Goal: Information Seeking & Learning: Learn about a topic

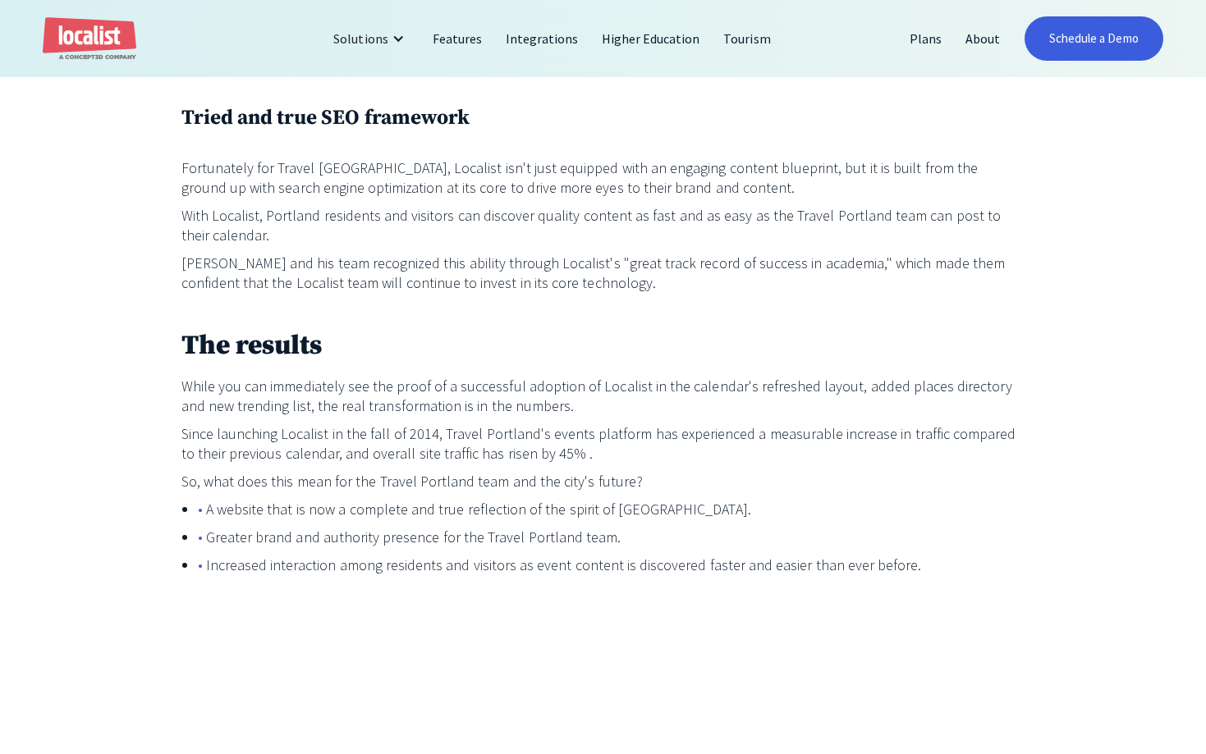
scroll to position [2093, 0]
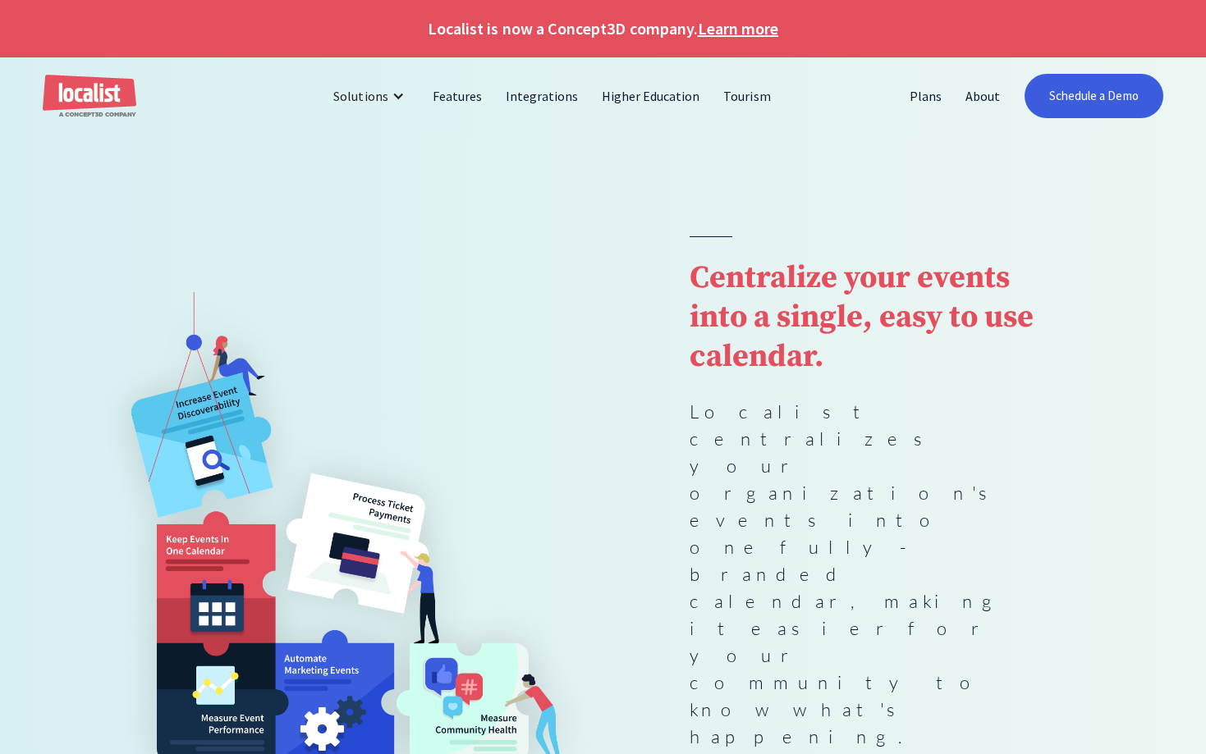
click at [938, 251] on div "Centralize your events into a single, easy to use calendar. Localist centralize…" at bounding box center [602, 548] width 1033 height 625
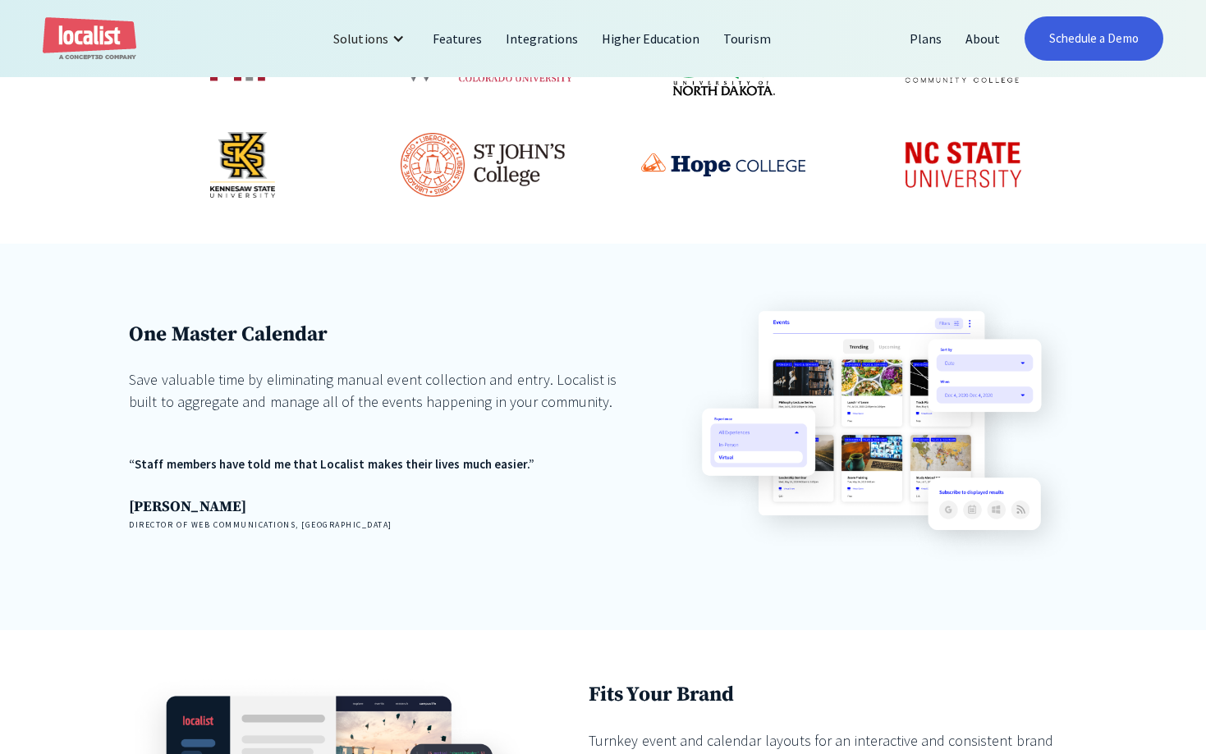
scroll to position [1011, 0]
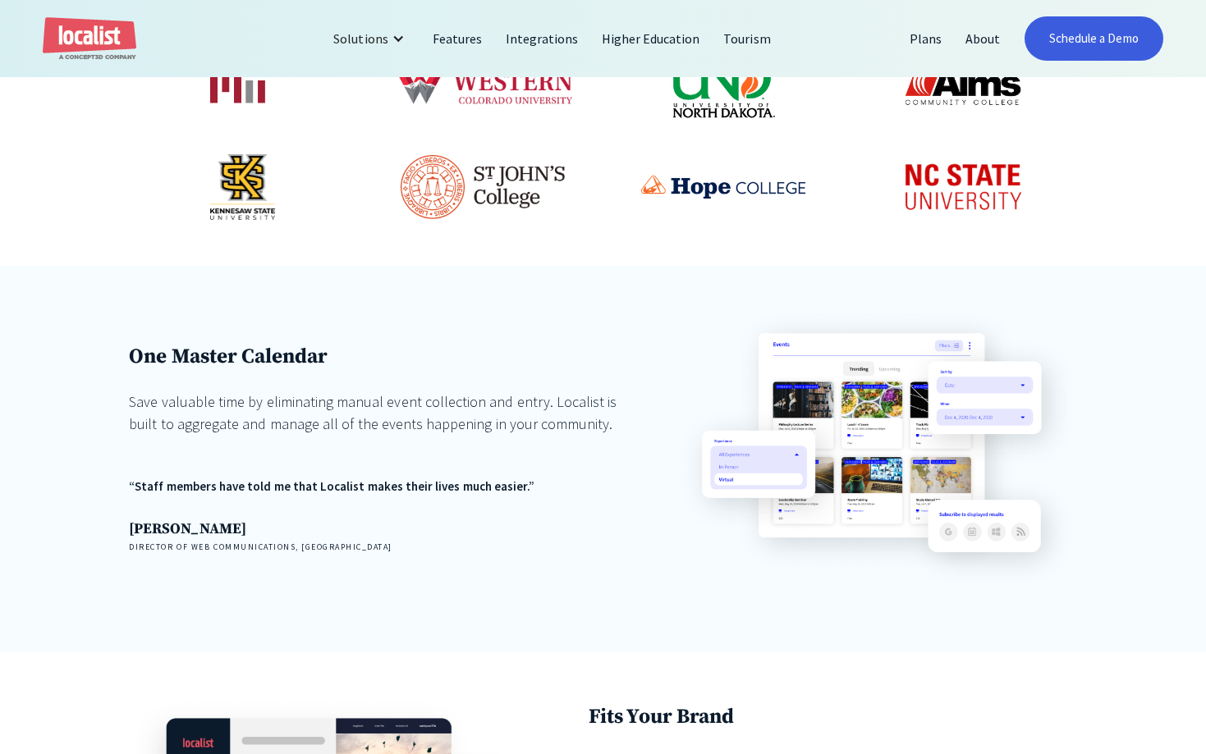
click at [827, 314] on img at bounding box center [876, 448] width 399 height 279
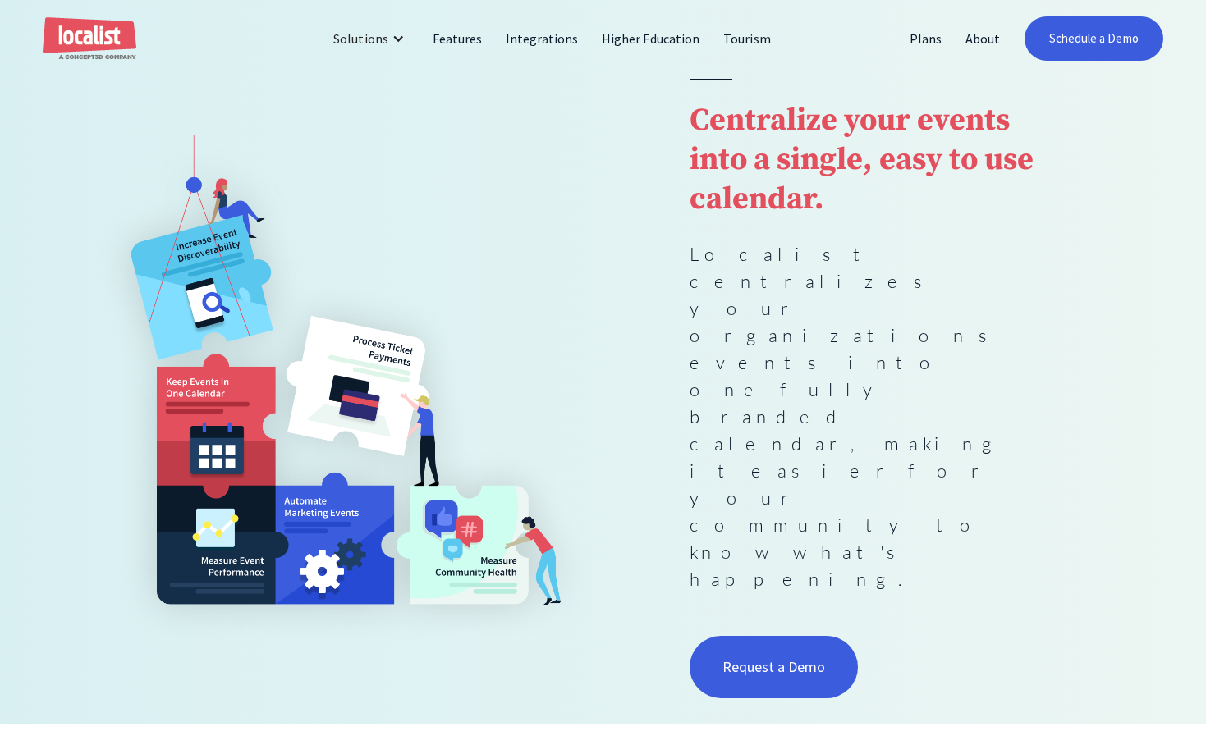
scroll to position [0, 0]
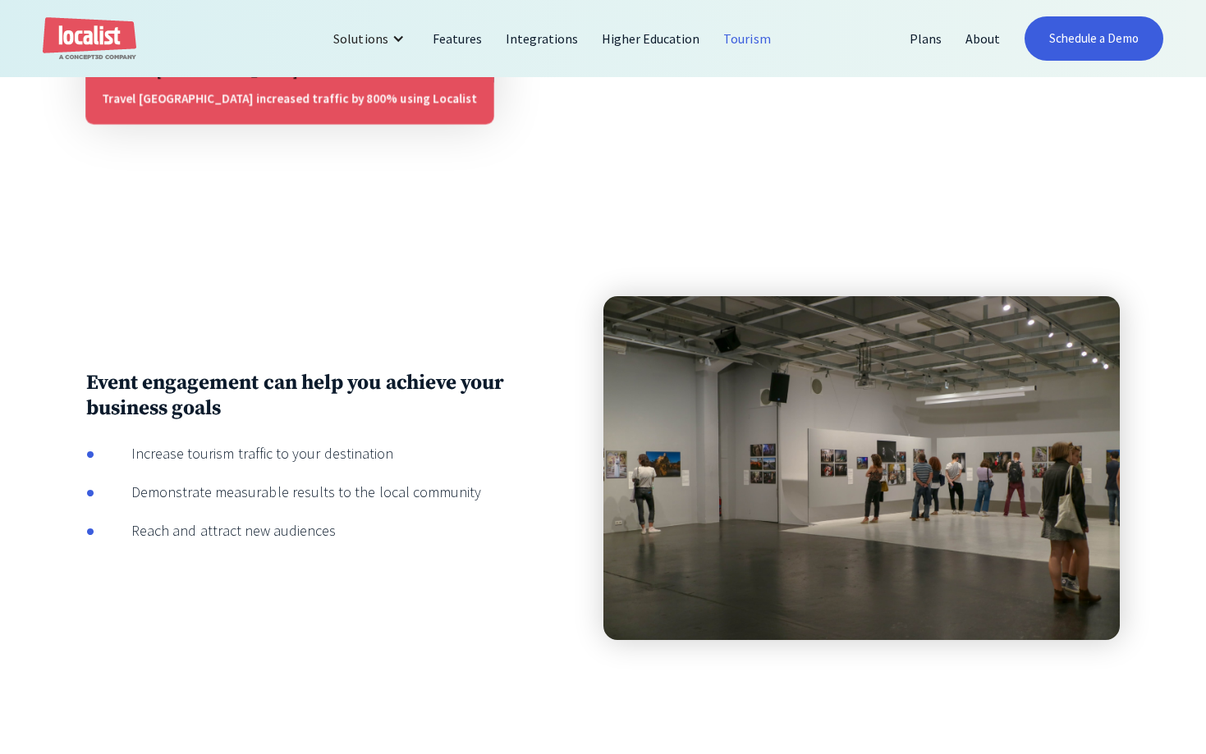
scroll to position [1423, 0]
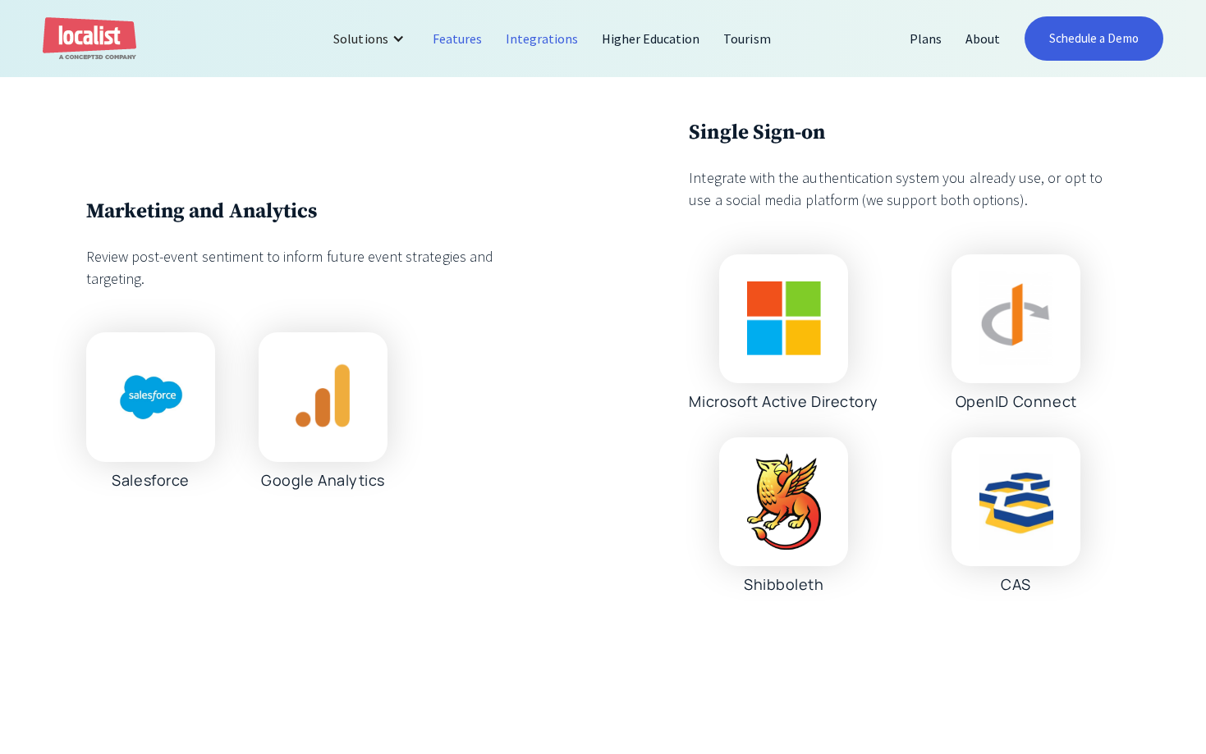
scroll to position [2344, 0]
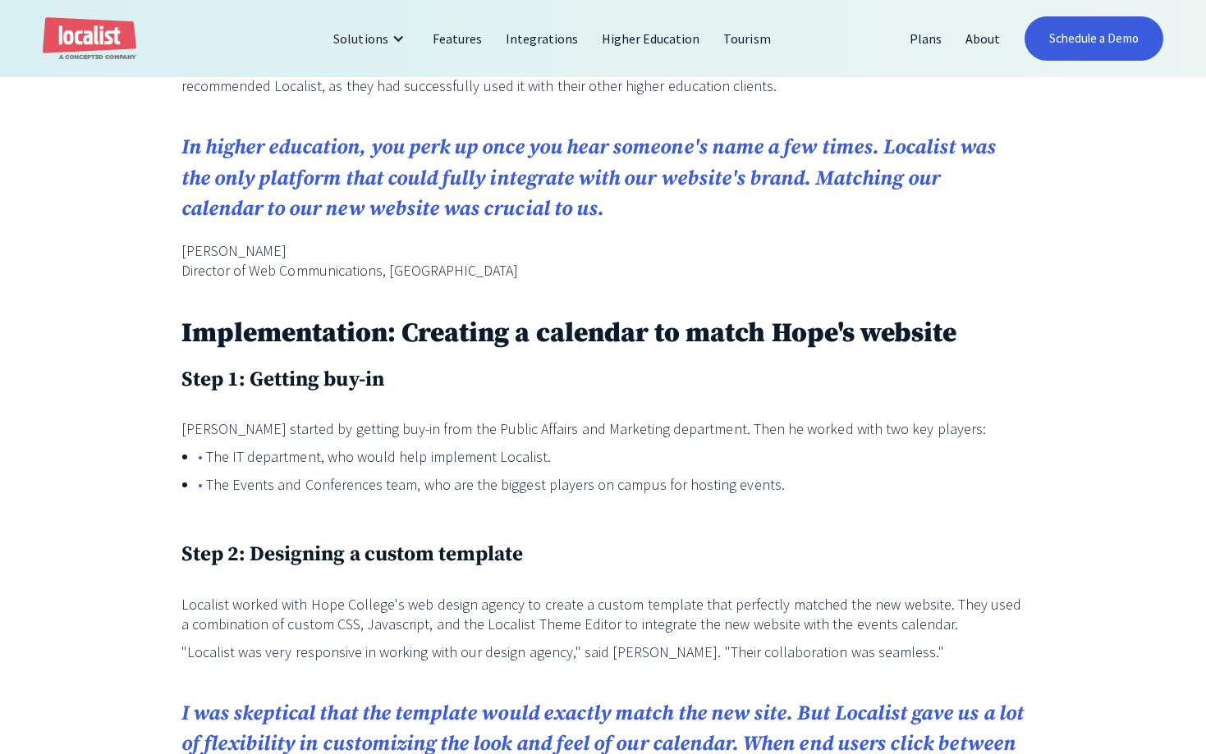
scroll to position [1423, 0]
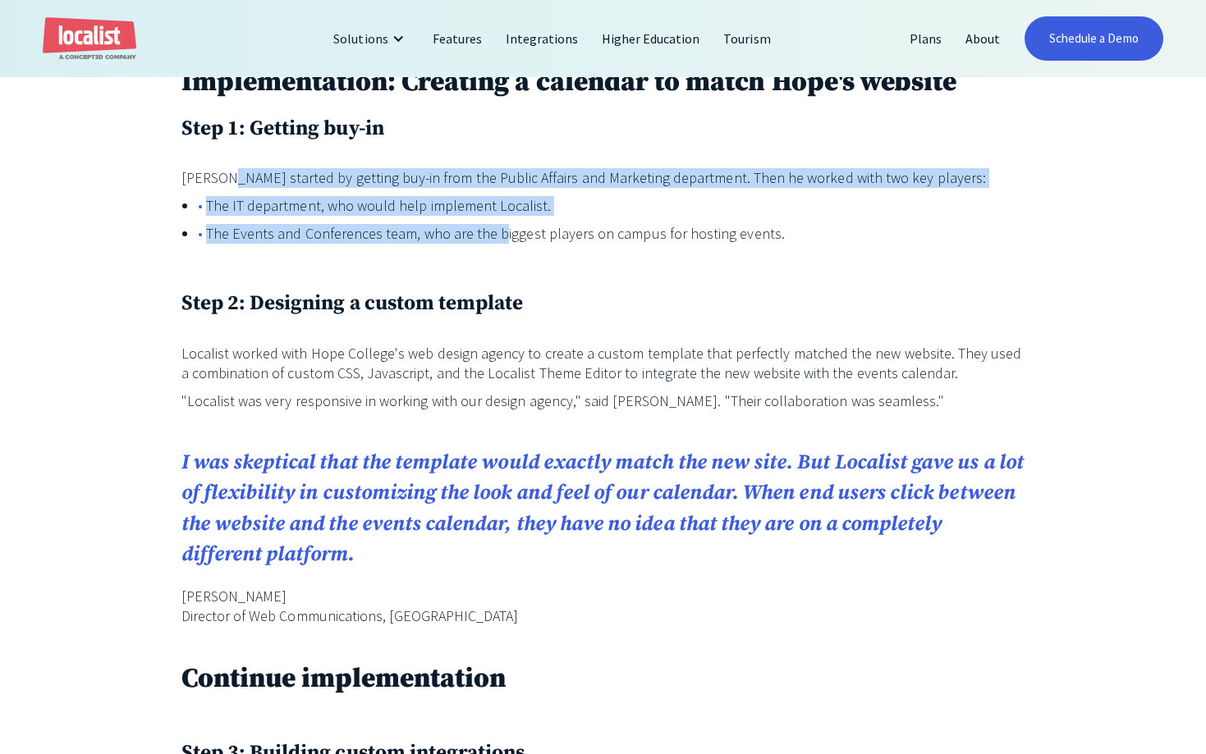
drag, startPoint x: 260, startPoint y: 176, endPoint x: 574, endPoint y: 256, distance: 323.5
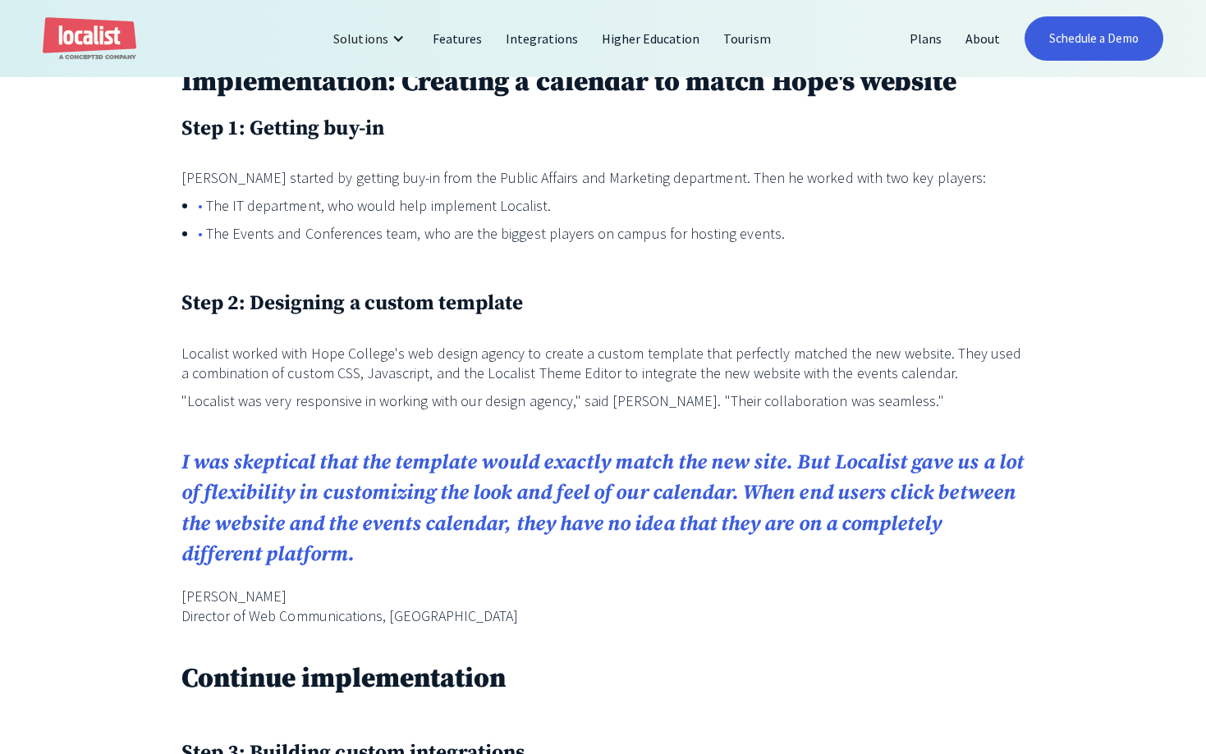
click at [641, 251] on ul "The IT department, who would help implement Localist. The Events and Conference…" at bounding box center [603, 224] width 844 height 56
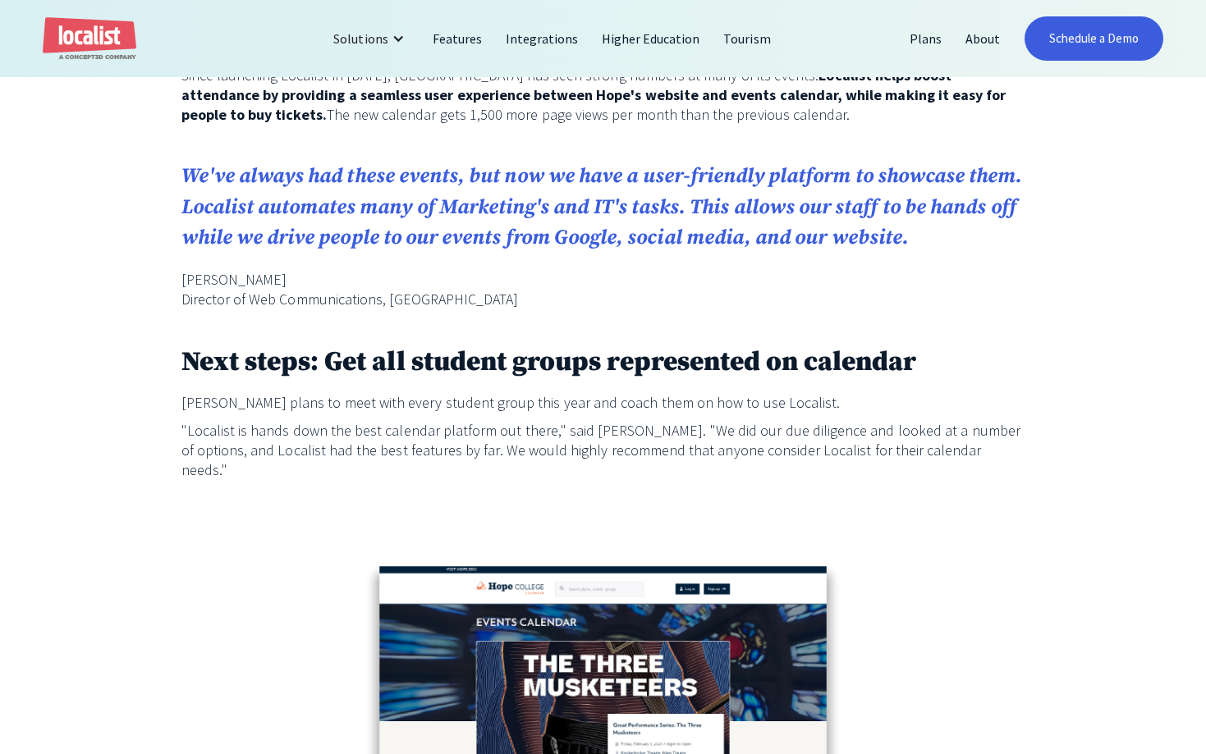
scroll to position [3684, 0]
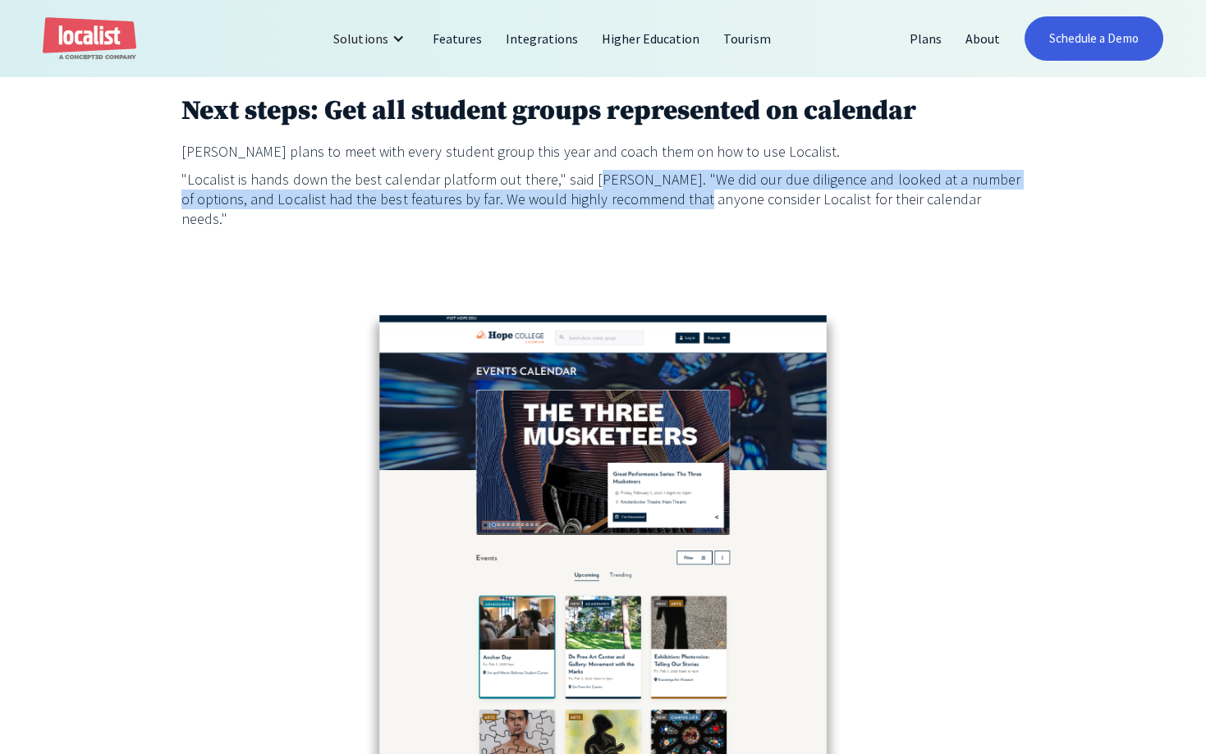
drag, startPoint x: 608, startPoint y: 181, endPoint x: 652, endPoint y: 192, distance: 45.0
click at [652, 192] on p ""Localist is hands down the best calendar platform out there," said Jason. "We …" at bounding box center [603, 199] width 844 height 59
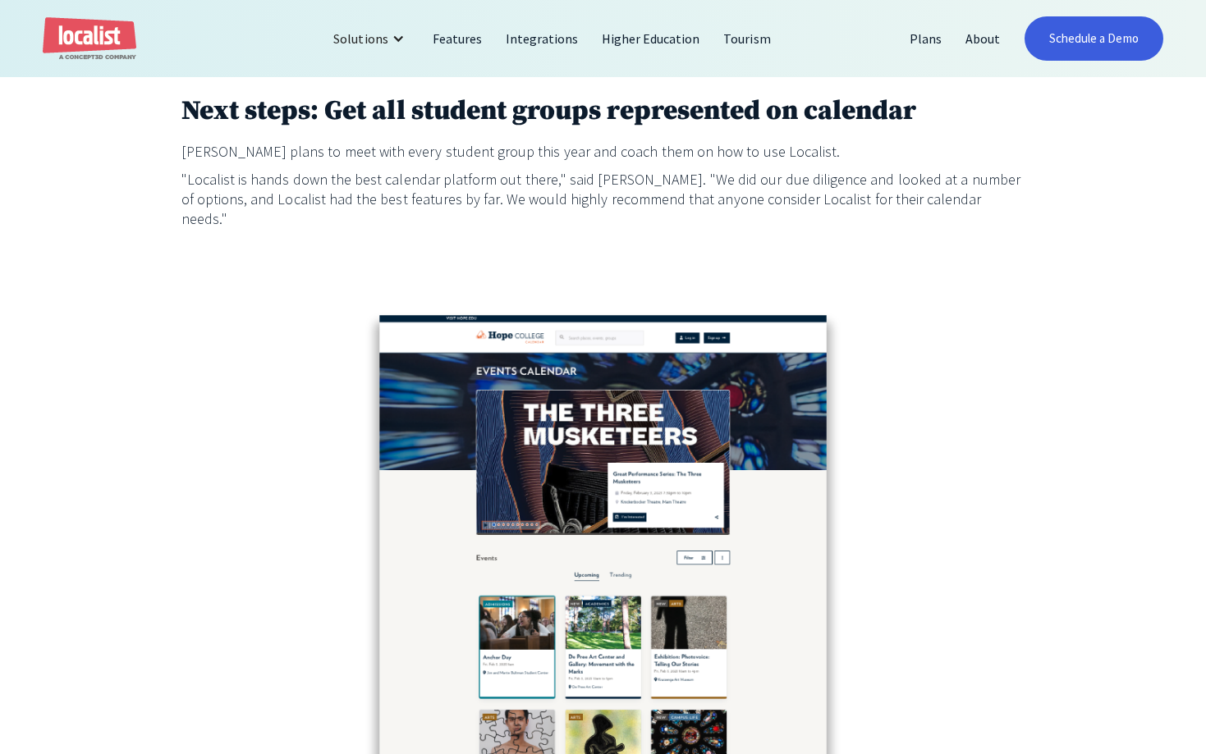
click at [694, 199] on p ""Localist is hands down the best calendar platform out there," said Jason. "We …" at bounding box center [603, 199] width 844 height 59
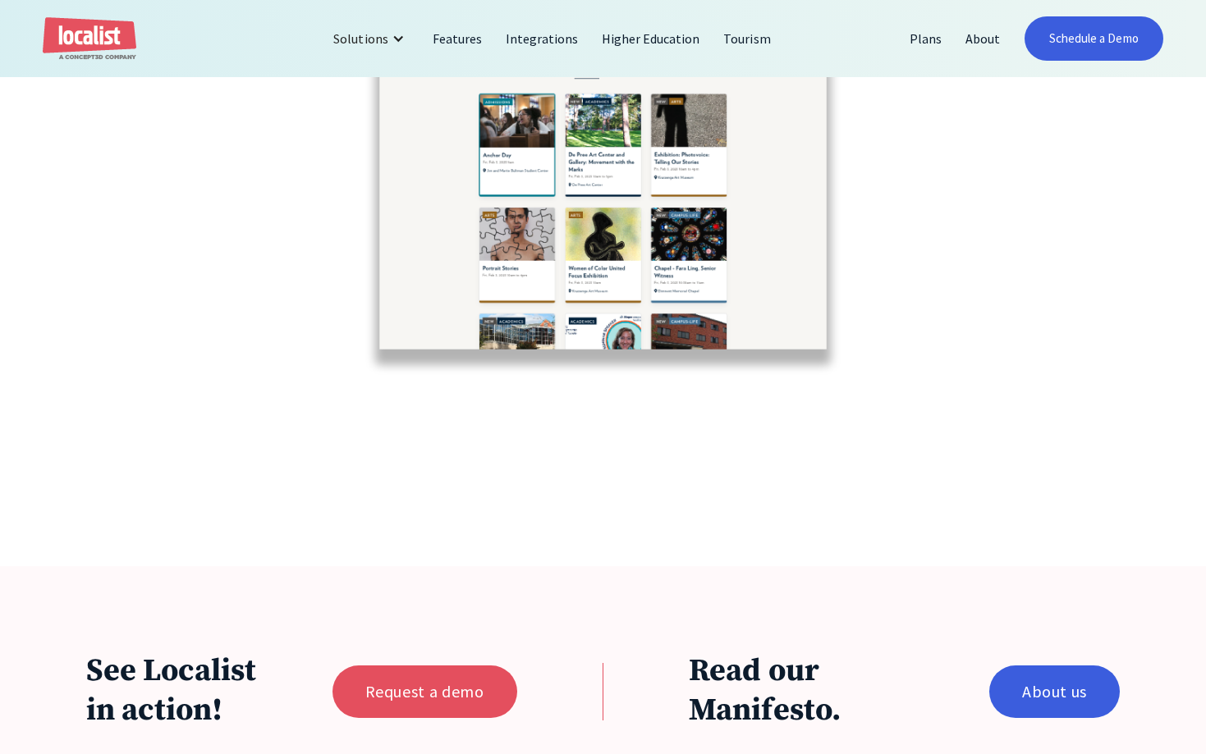
scroll to position [3768, 0]
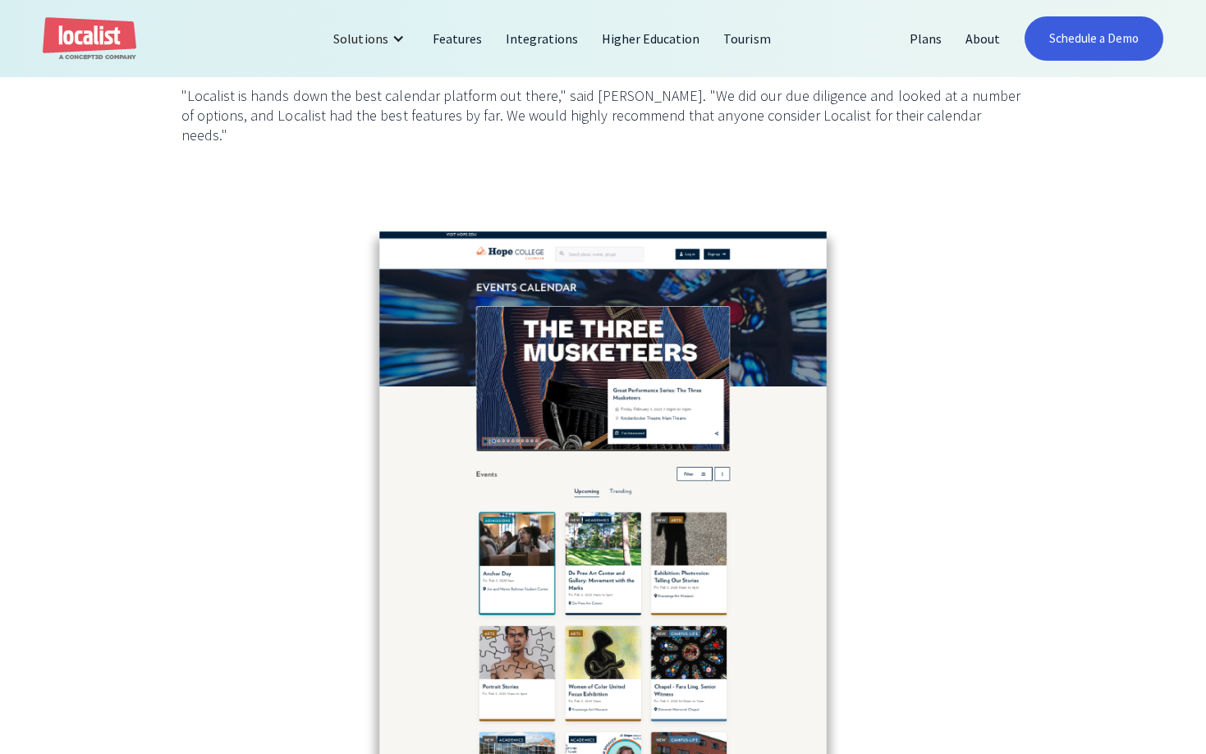
click at [528, 241] on img at bounding box center [603, 507] width 506 height 596
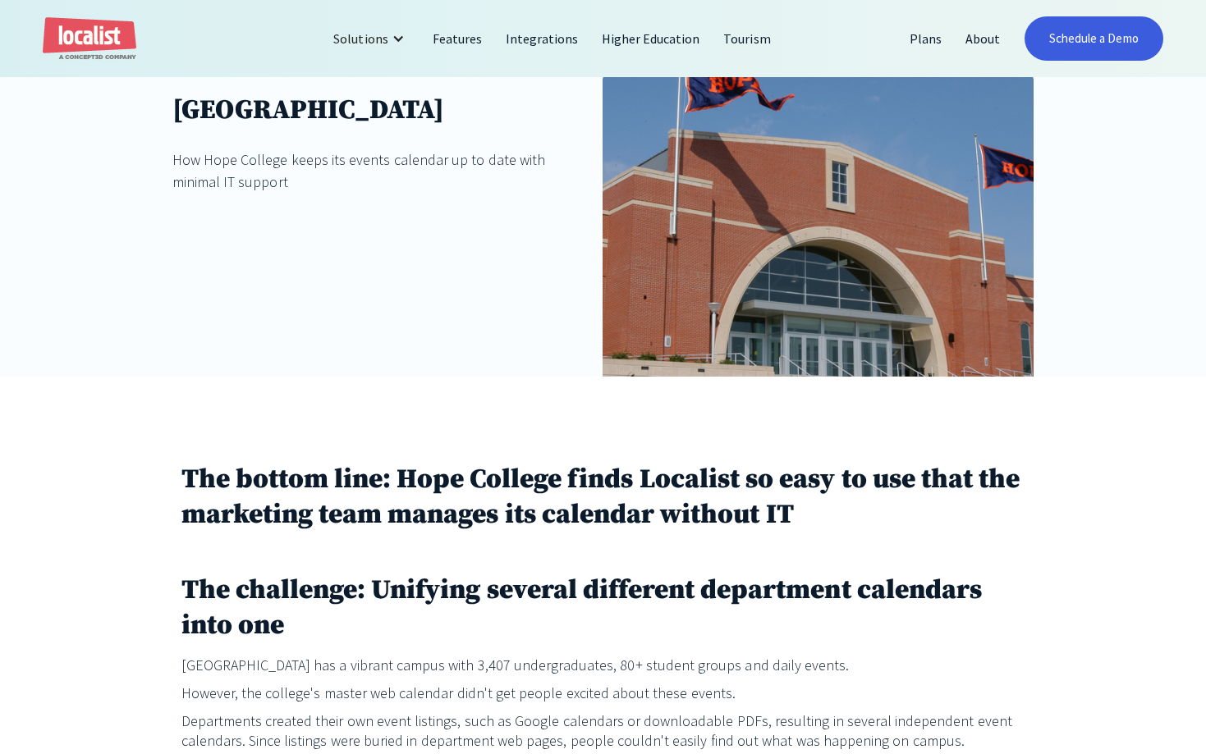
scroll to position [0, 0]
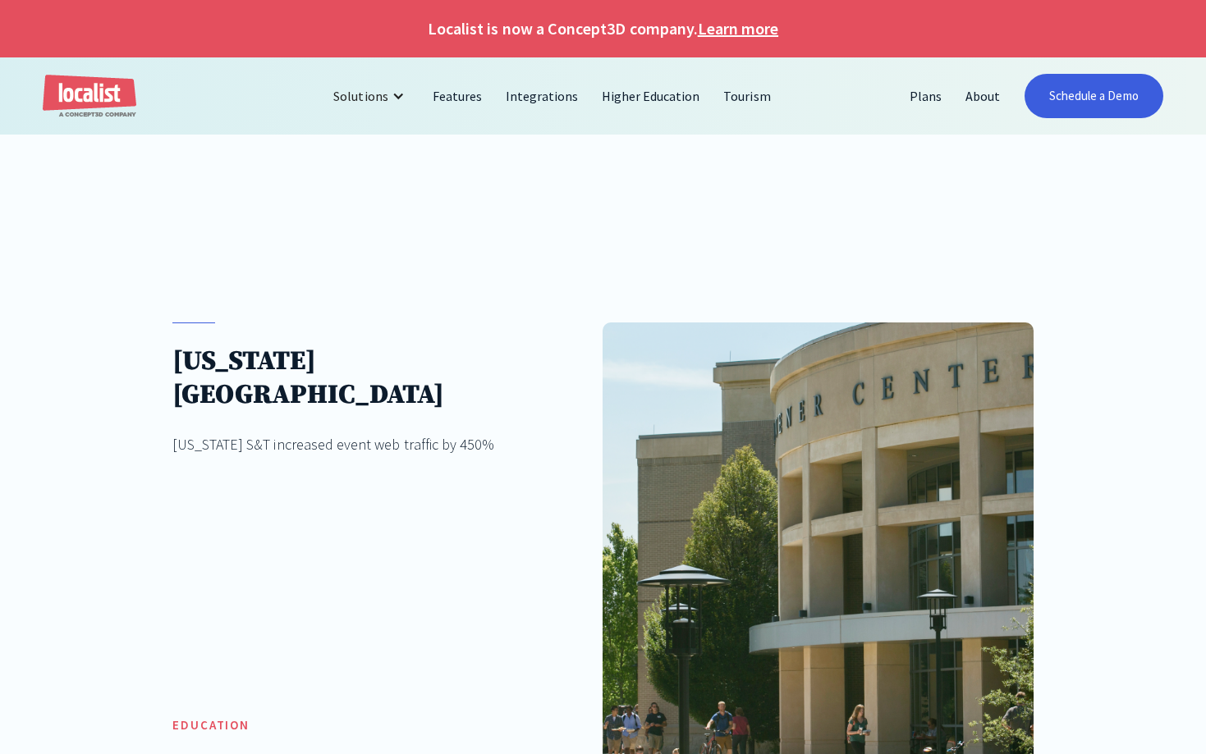
drag, startPoint x: 159, startPoint y: 357, endPoint x: 377, endPoint y: 395, distance: 220.8
click at [377, 395] on div "Missouri University of Science and Technology Missouri S&T increased event web …" at bounding box center [603, 496] width 1206 height 520
copy h1 "Missouri University of Science and Technology"
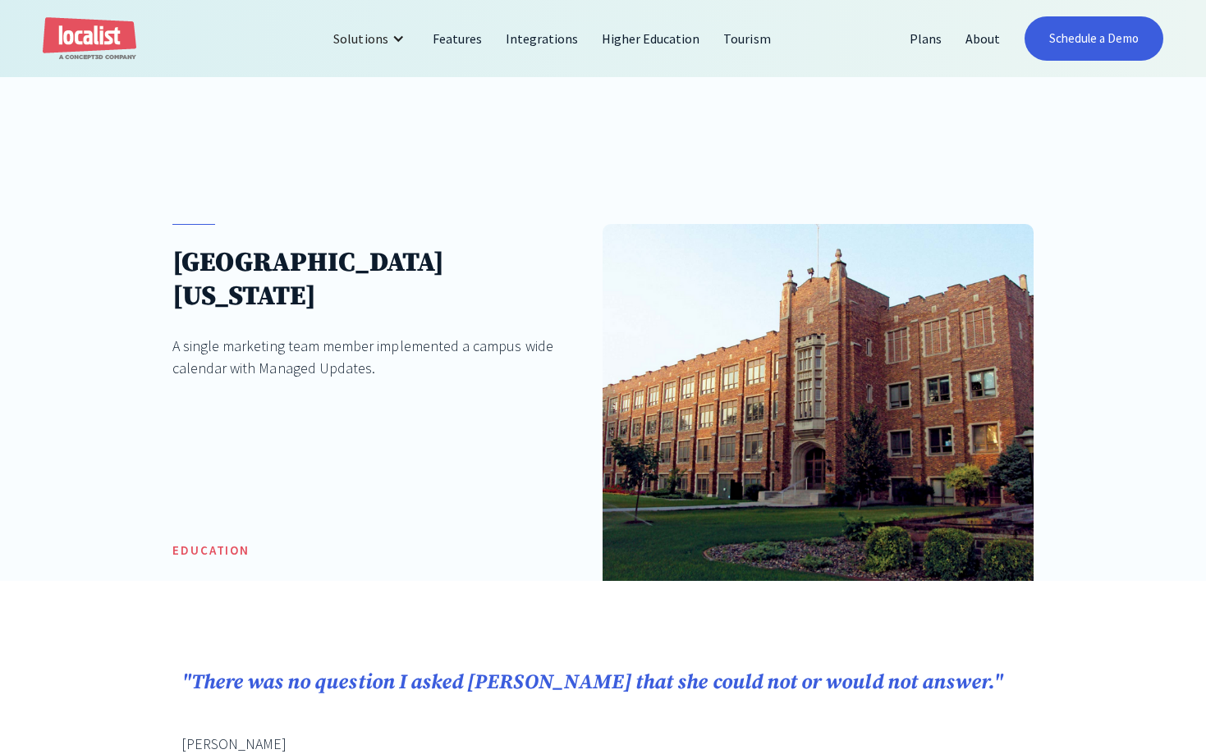
scroll to position [167, 0]
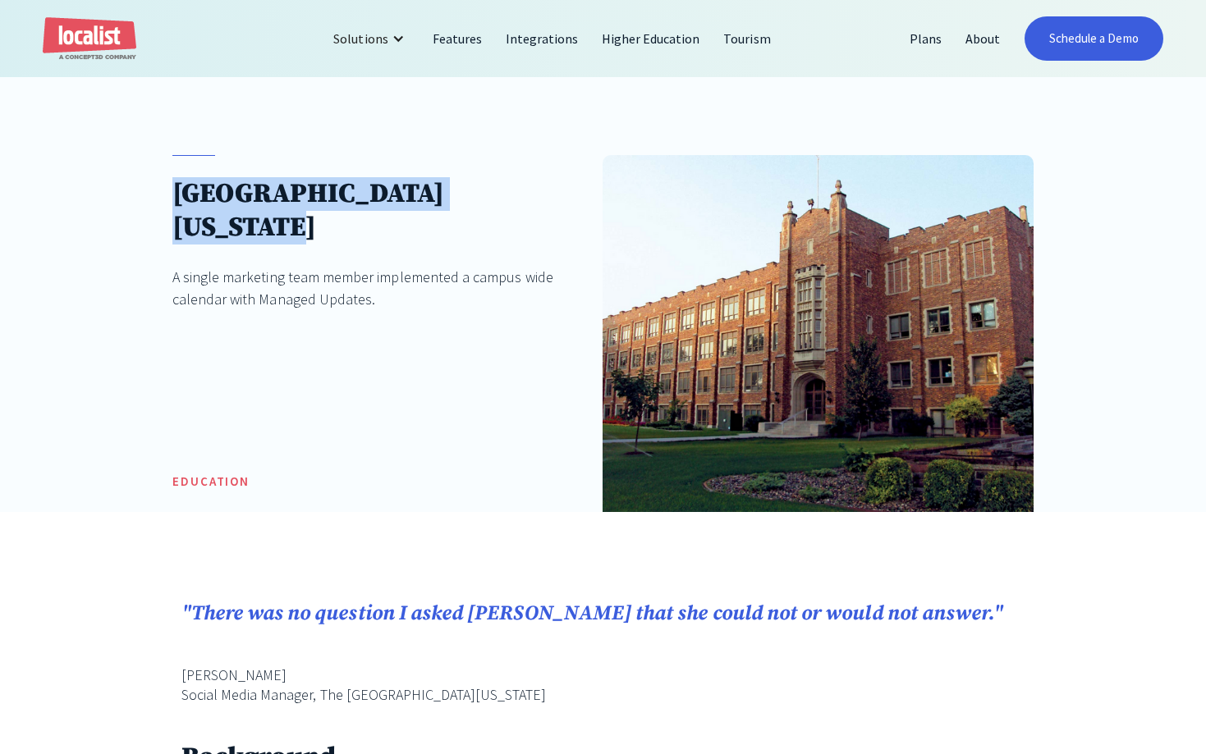
drag, startPoint x: 514, startPoint y: 195, endPoint x: 169, endPoint y: 194, distance: 344.8
click at [169, 194] on div "[GEOGRAPHIC_DATA][US_STATE] A single marketing team member implemented a campus…" at bounding box center [603, 290] width 1206 height 443
copy h1 "[GEOGRAPHIC_DATA][US_STATE]"
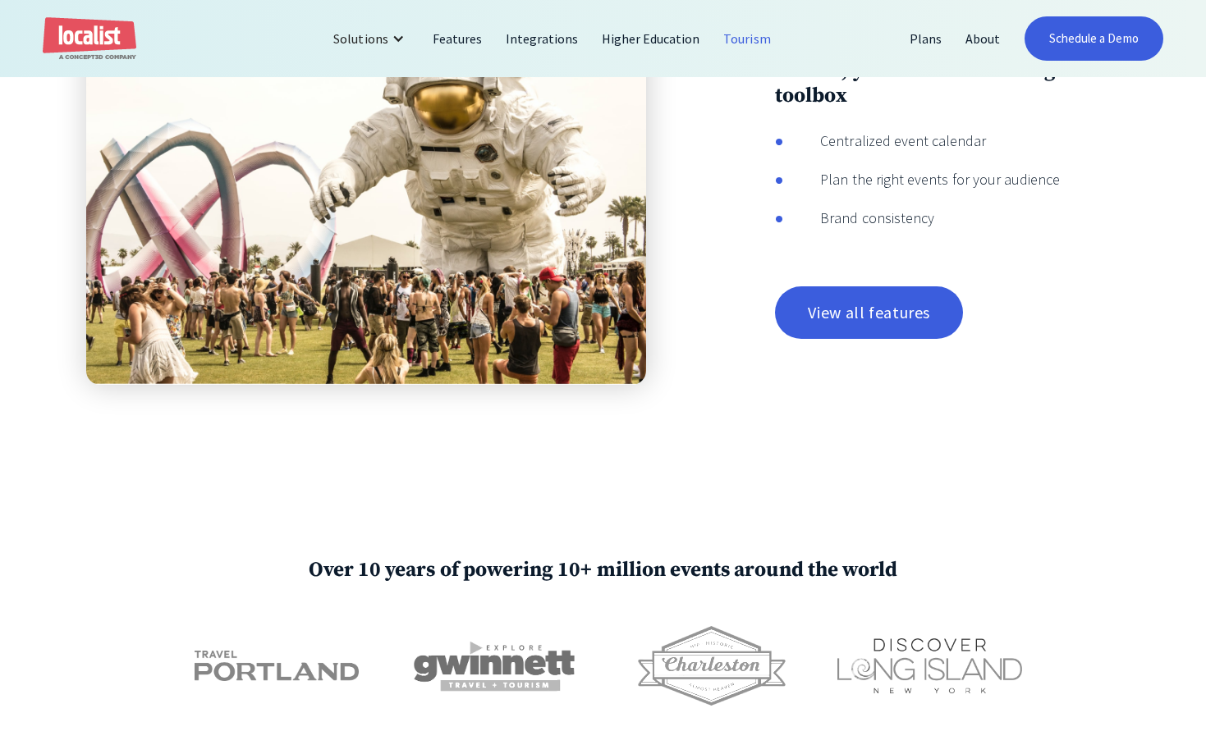
scroll to position [2177, 0]
click at [881, 340] on div "Behold, your event marketing toolbox Centralized event calendar Plan the right …" at bounding box center [602, 197] width 1033 height 373
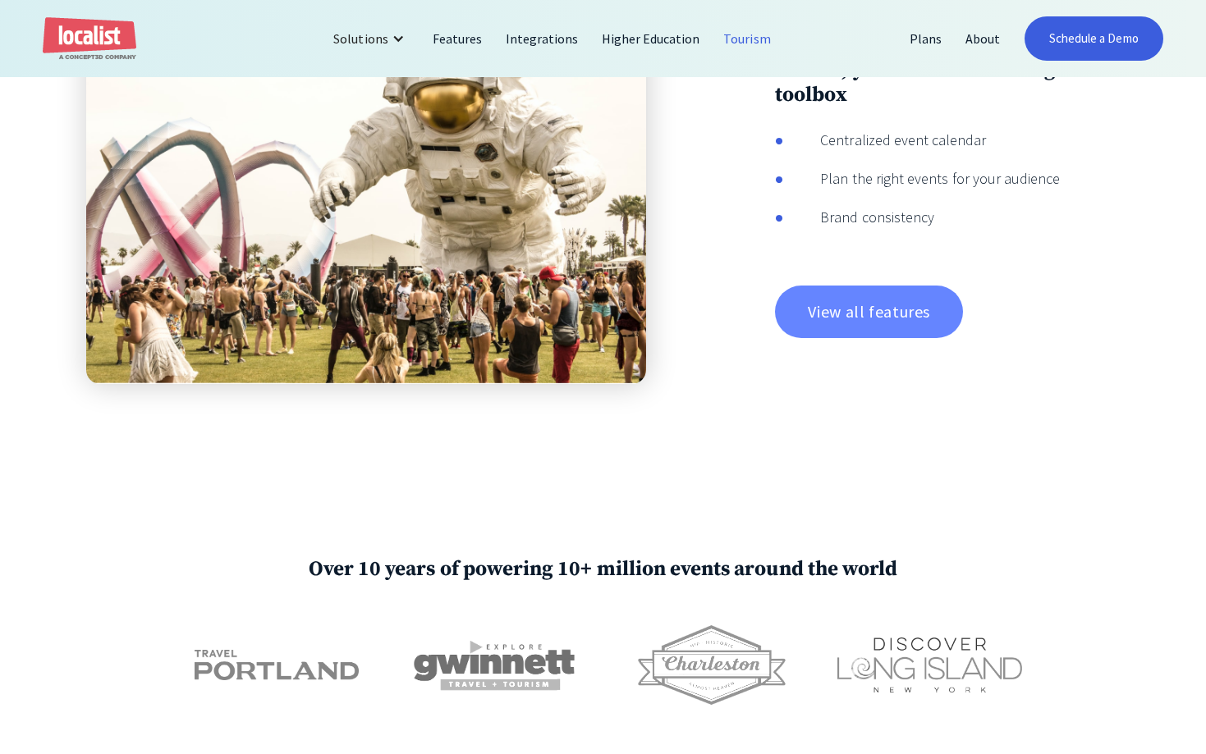
click at [885, 320] on link "View all features" at bounding box center [869, 312] width 188 height 53
click at [593, 296] on img at bounding box center [366, 197] width 560 height 373
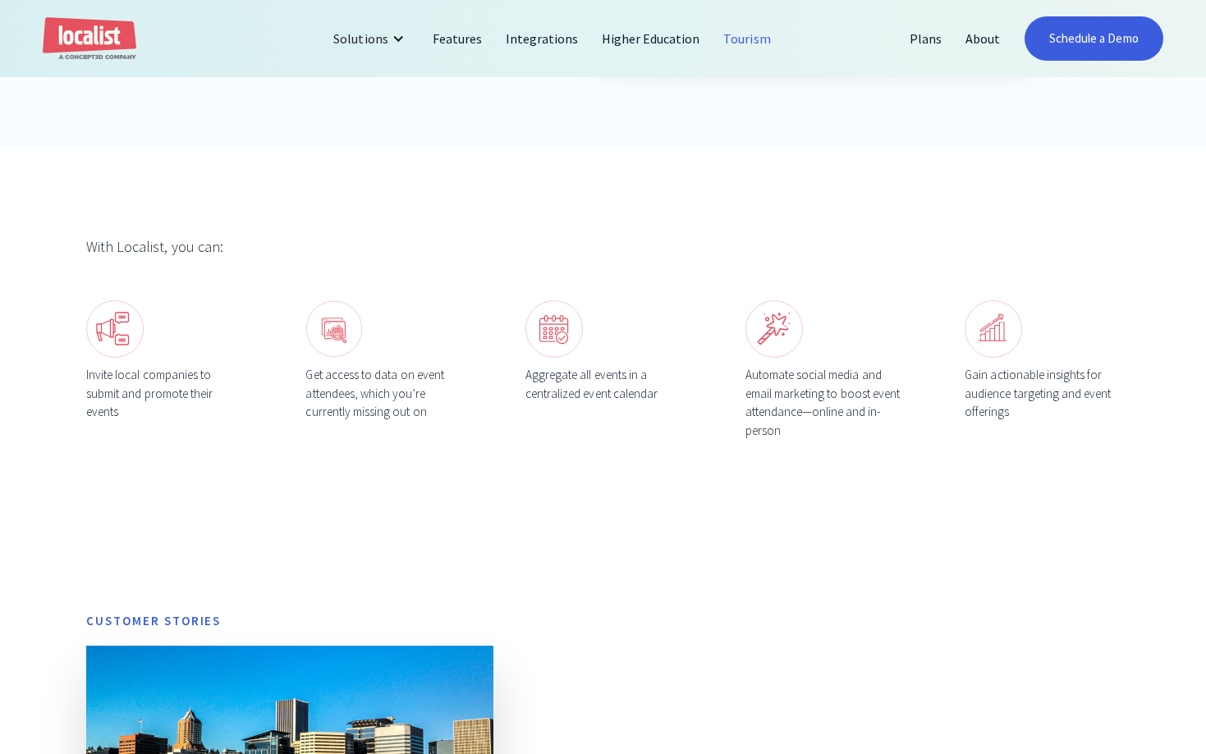
scroll to position [0, 0]
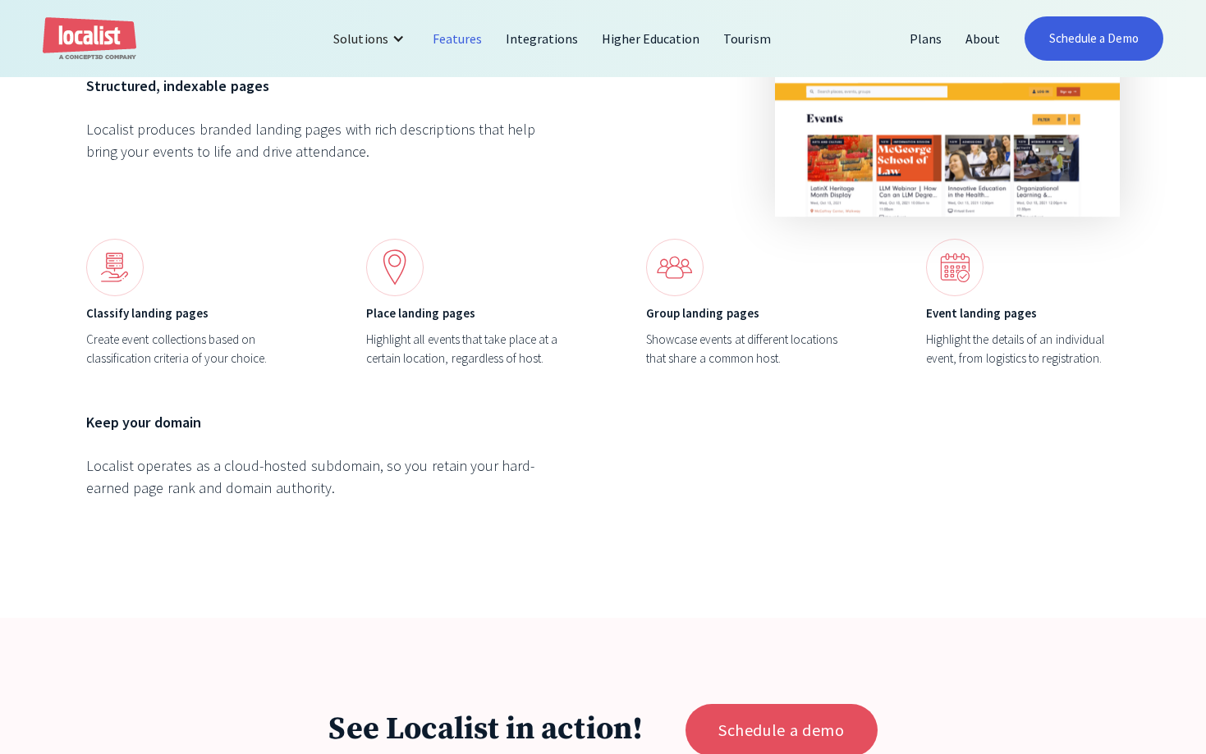
scroll to position [6267, 0]
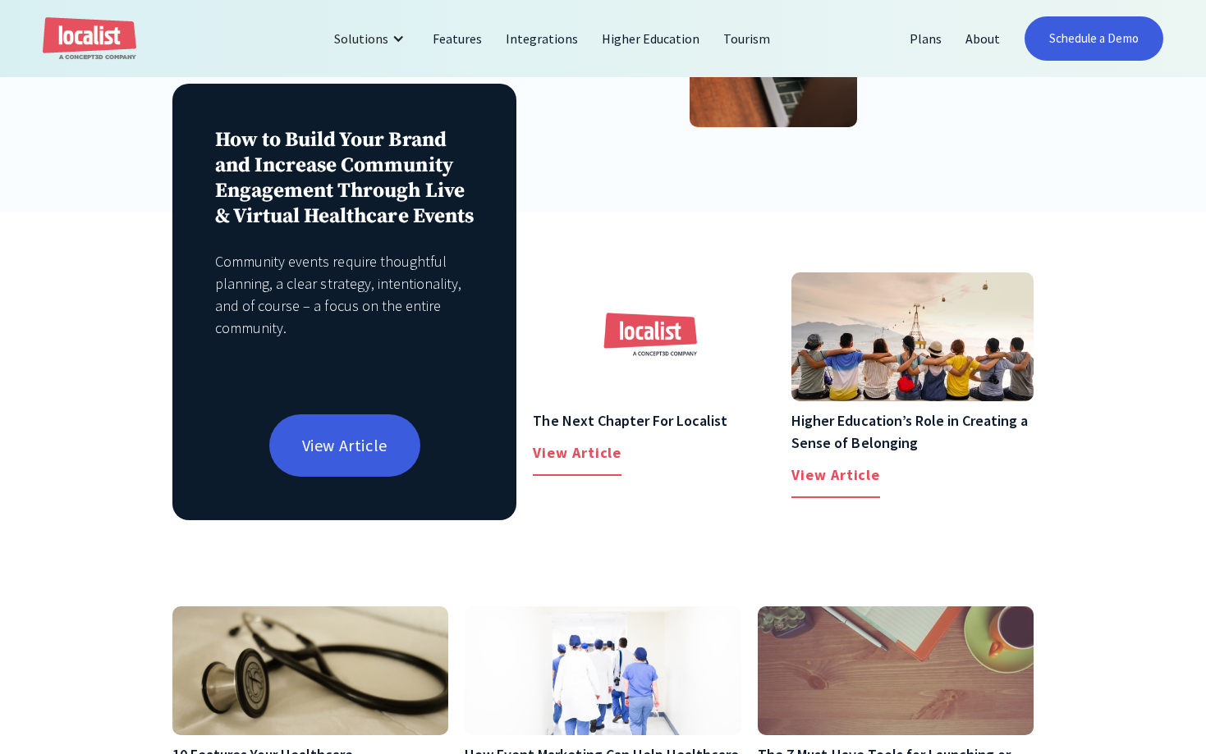
scroll to position [586, 0]
